Goal: Task Accomplishment & Management: Manage account settings

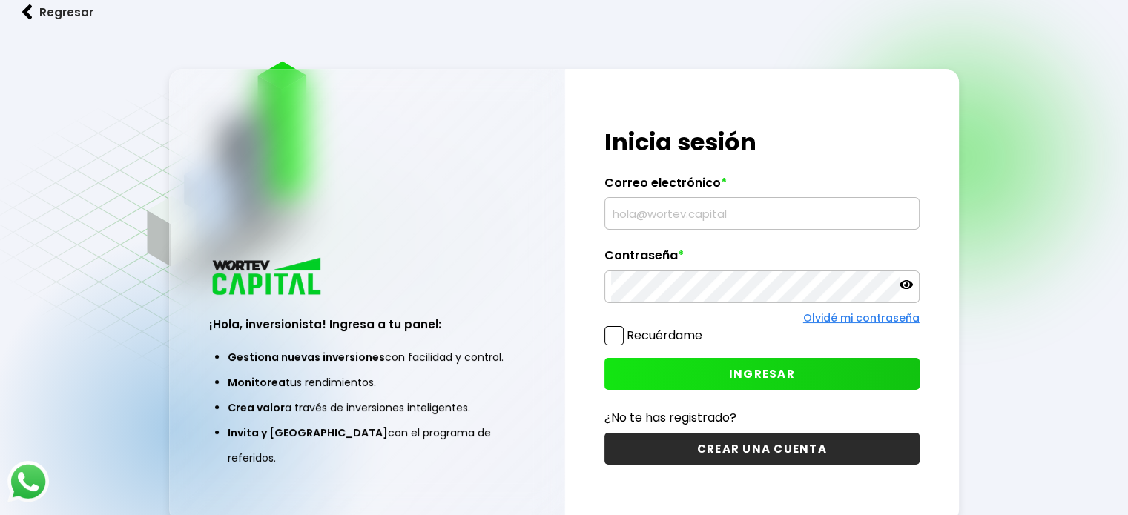
click at [661, 207] on input "text" at bounding box center [762, 213] width 302 height 31
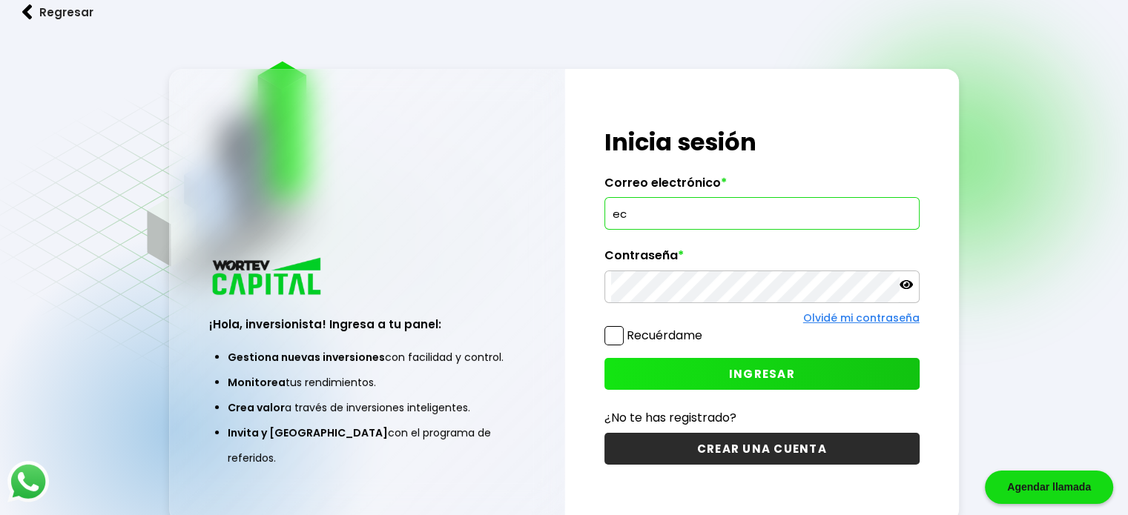
type input "e"
type input "[EMAIL_ADDRESS][DOMAIN_NAME]"
click at [742, 366] on span "INGRESAR" at bounding box center [762, 374] width 66 height 16
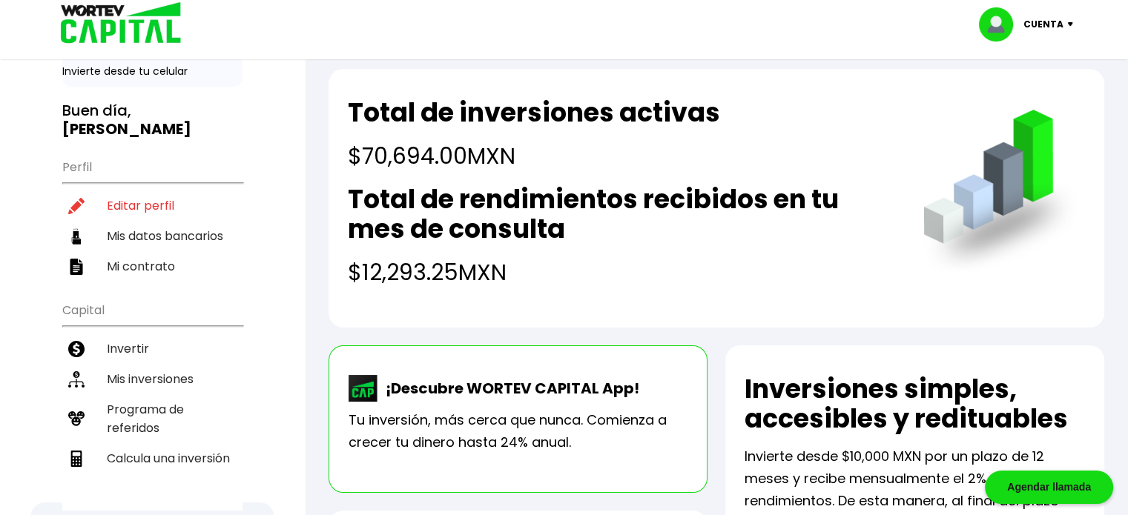
scroll to position [74, 0]
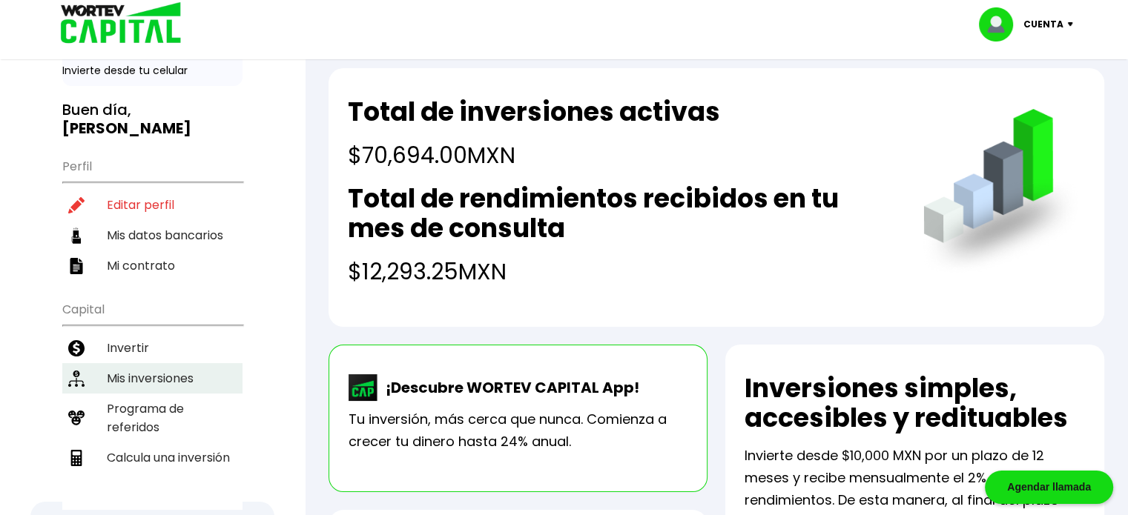
click at [134, 363] on li "Mis inversiones" at bounding box center [152, 378] width 180 height 30
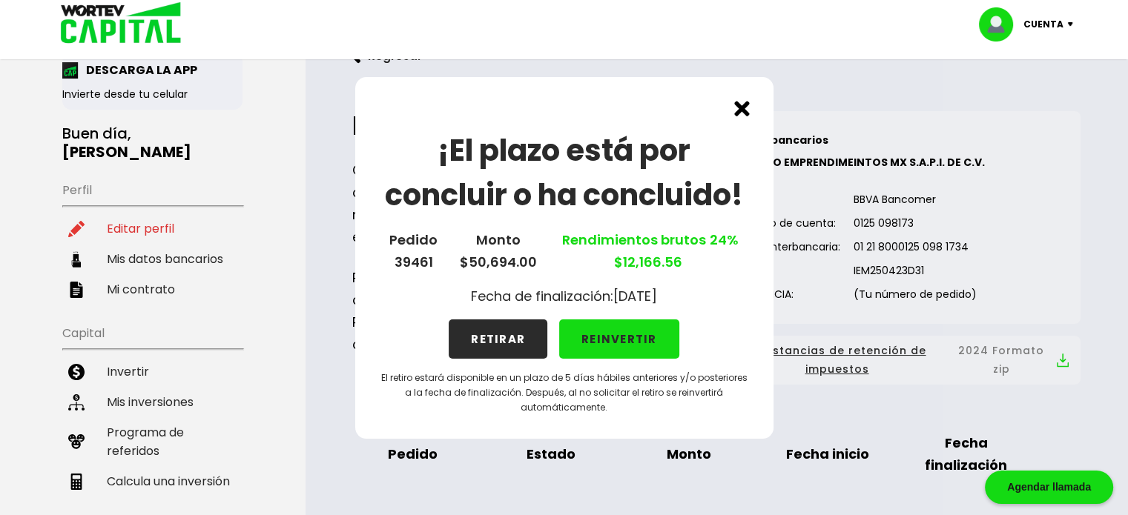
scroll to position [74, 0]
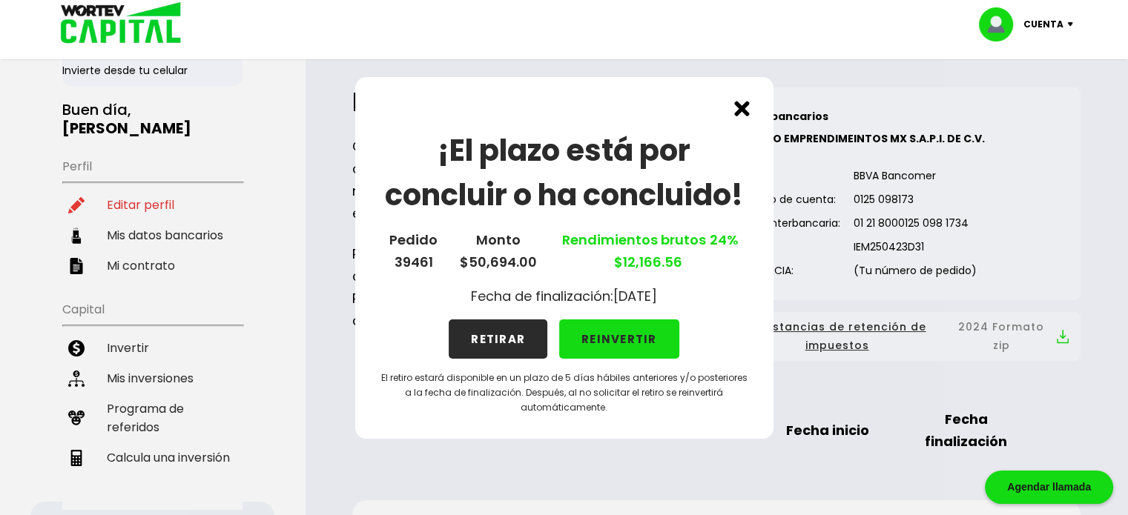
click at [740, 112] on img at bounding box center [742, 109] width 16 height 16
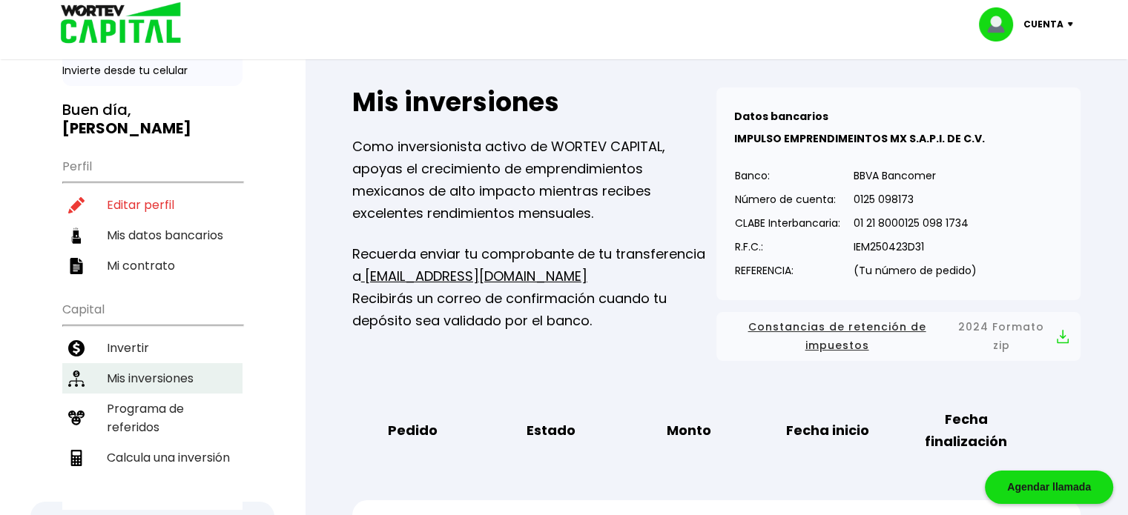
click at [187, 363] on li "Mis inversiones" at bounding box center [152, 378] width 180 height 30
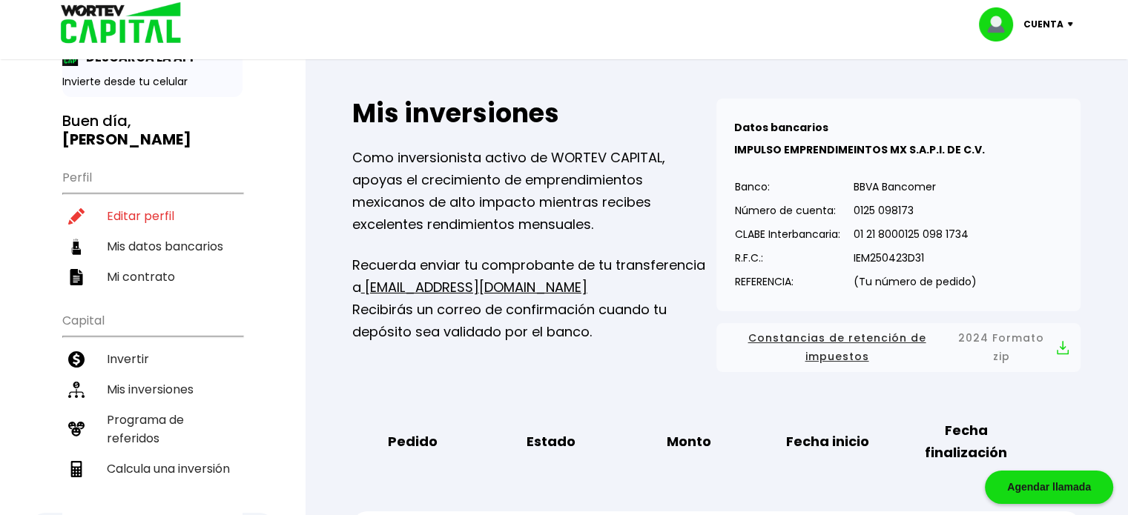
scroll to position [0, 0]
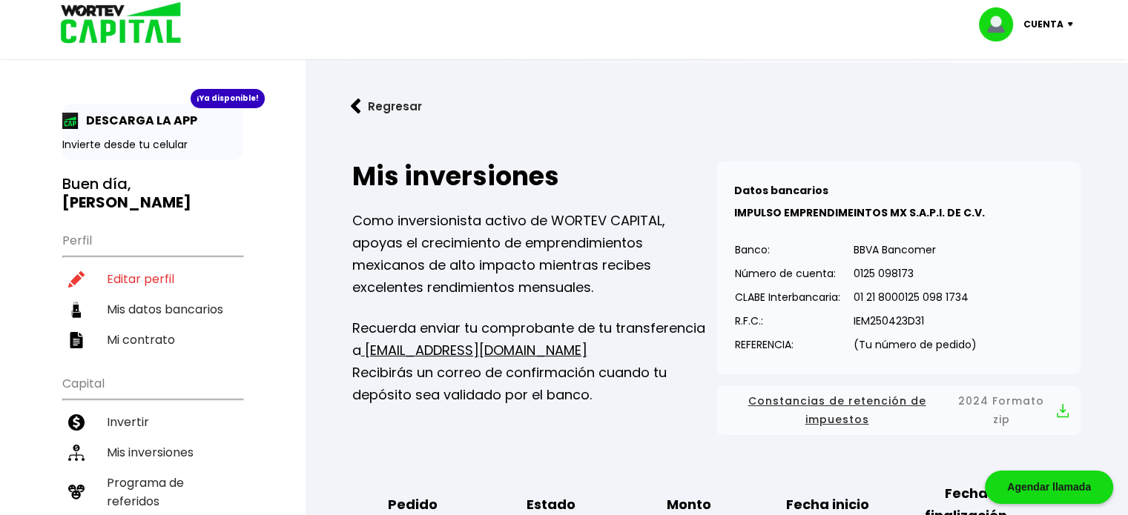
click at [1048, 23] on p "Cuenta" at bounding box center [1043, 24] width 40 height 22
click at [1033, 105] on li "Cerrar sesión" at bounding box center [1028, 99] width 119 height 30
